Goal: Task Accomplishment & Management: Complete application form

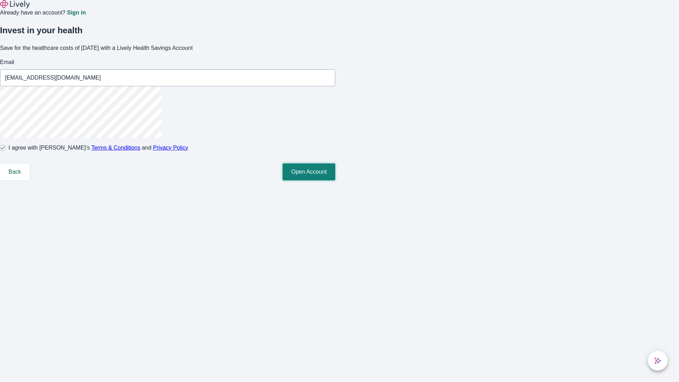
click at [335, 180] on button "Open Account" at bounding box center [309, 171] width 53 height 17
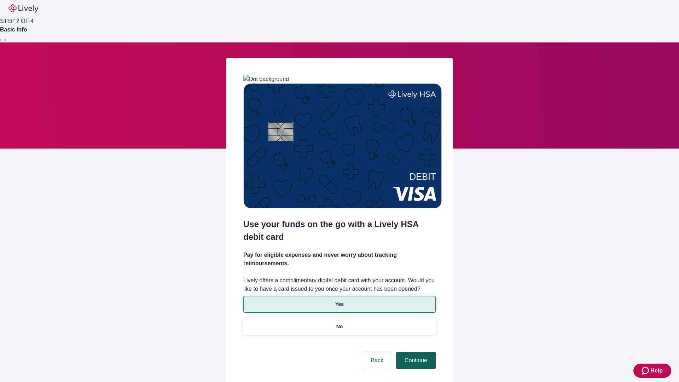
click at [339, 301] on p "Yes" at bounding box center [339, 304] width 8 height 7
click at [415, 352] on button "Continue" at bounding box center [416, 360] width 40 height 17
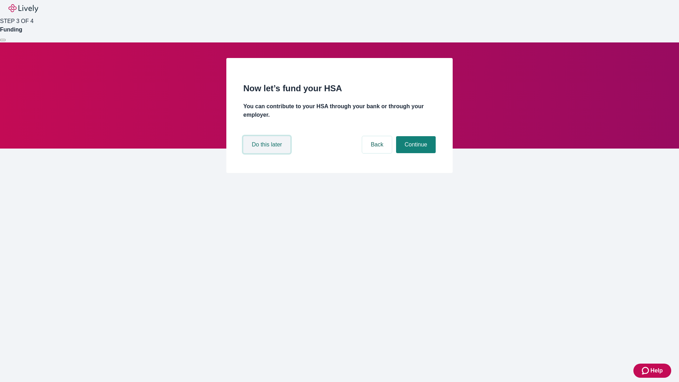
click at [268, 153] on button "Do this later" at bounding box center [266, 144] width 47 height 17
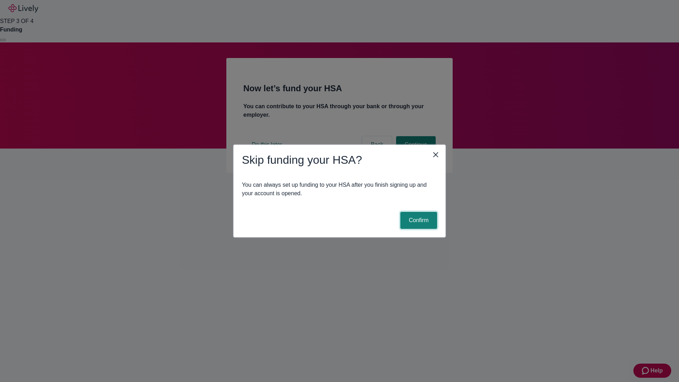
click at [418, 220] on button "Confirm" at bounding box center [418, 220] width 37 height 17
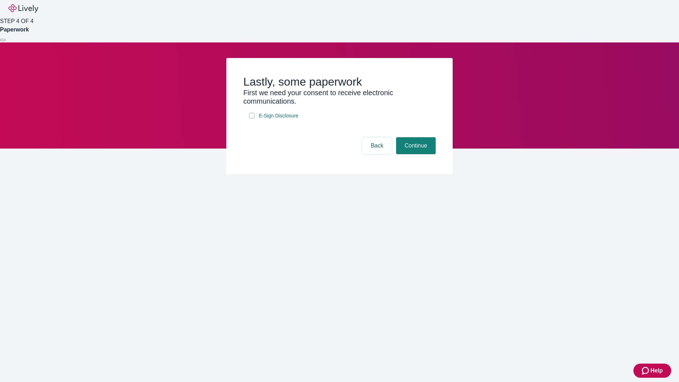
click at [252, 118] on input "E-Sign Disclosure" at bounding box center [252, 116] width 6 height 6
checkbox input "true"
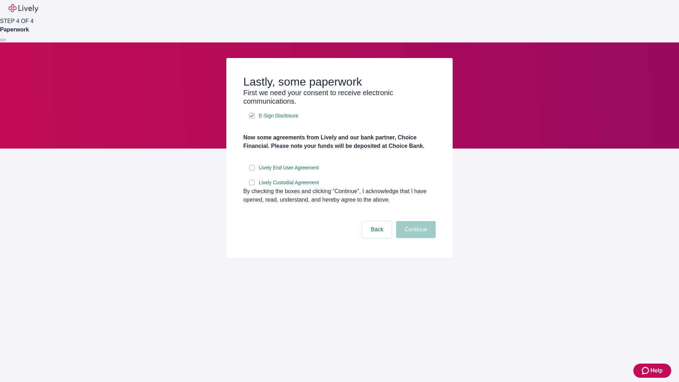
click at [252, 170] on input "Lively End User Agreement" at bounding box center [252, 168] width 6 height 6
checkbox input "true"
click at [252, 185] on input "Lively Custodial Agreement" at bounding box center [252, 183] width 6 height 6
checkbox input "true"
click at [415, 238] on button "Continue" at bounding box center [416, 229] width 40 height 17
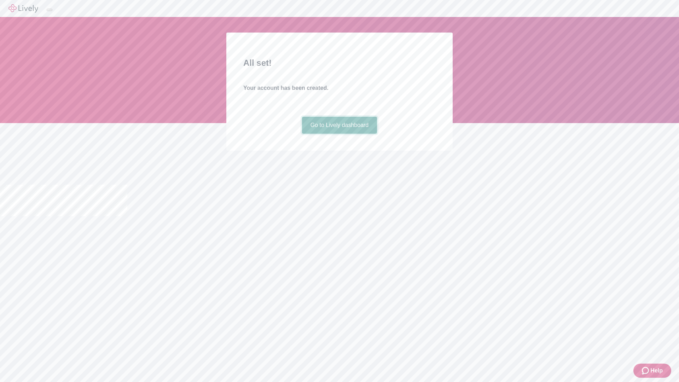
click at [339, 134] on link "Go to Lively dashboard" at bounding box center [339, 125] width 75 height 17
